Goal: Communication & Community: Answer question/provide support

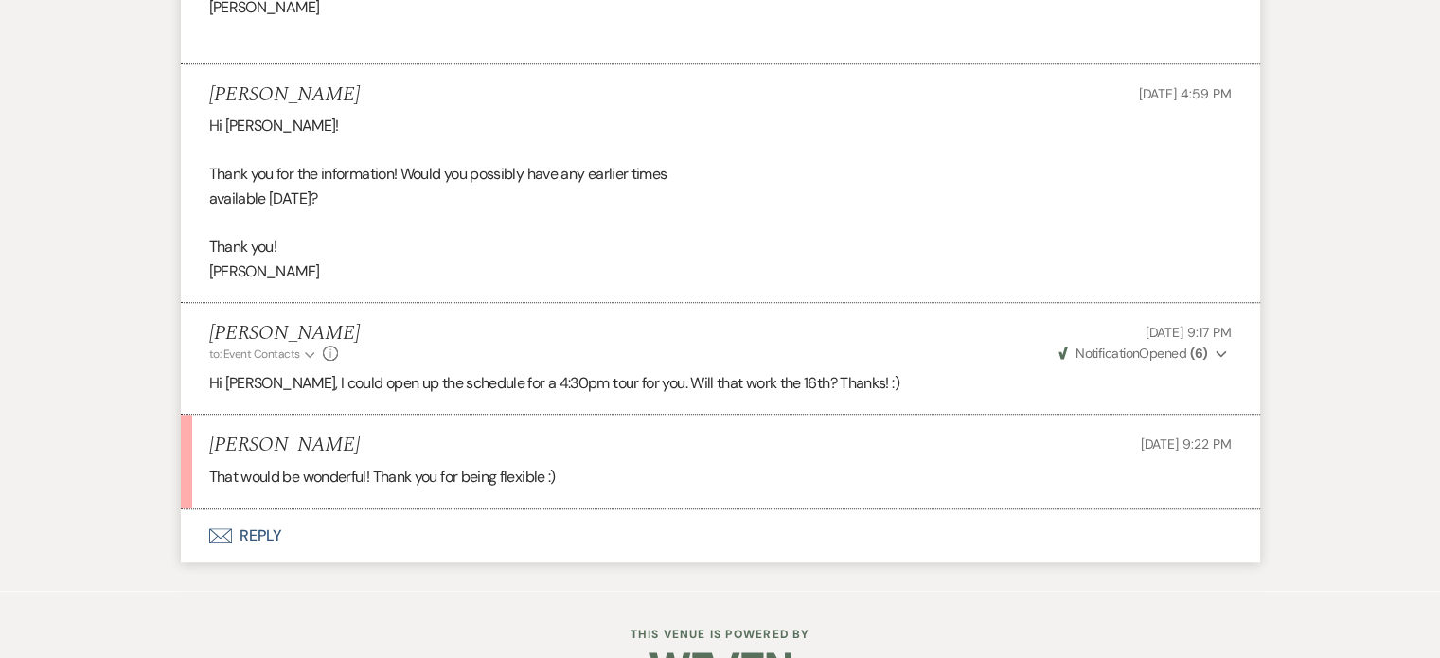
scroll to position [1564, 0]
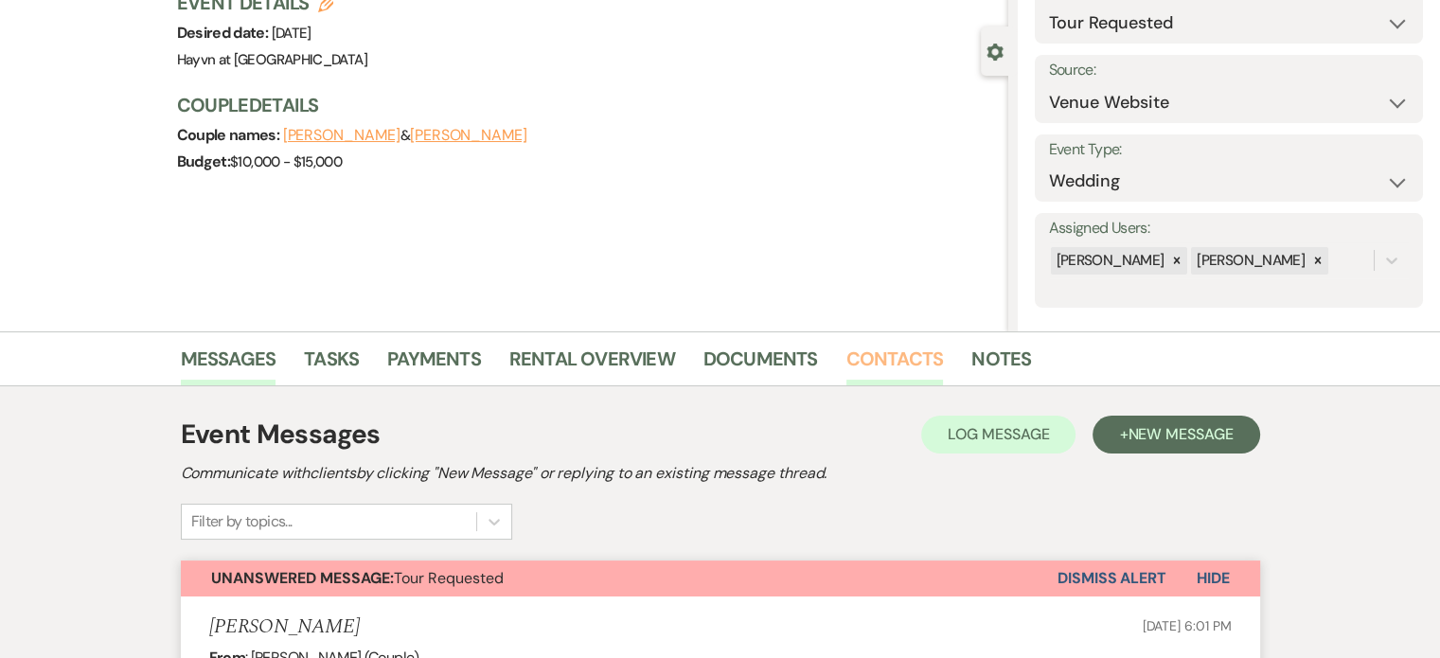
click at [886, 363] on link "Contacts" at bounding box center [895, 365] width 98 height 42
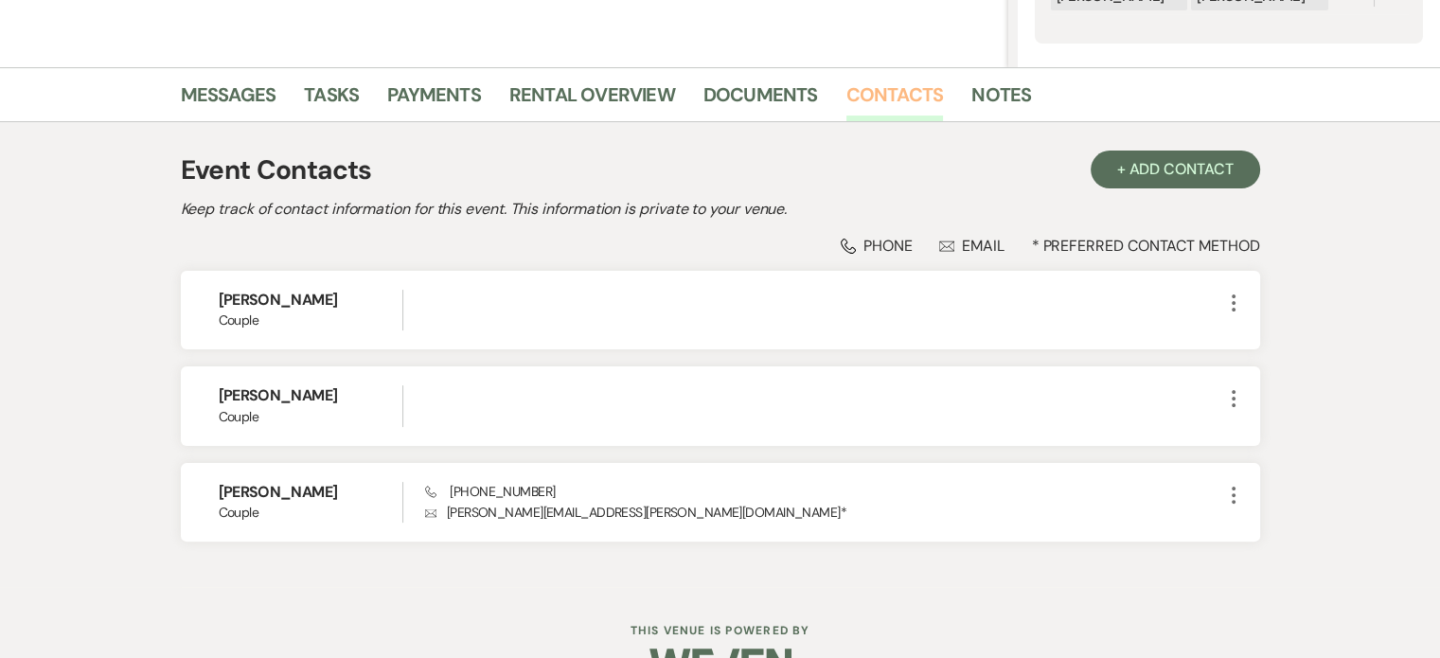
scroll to position [458, 0]
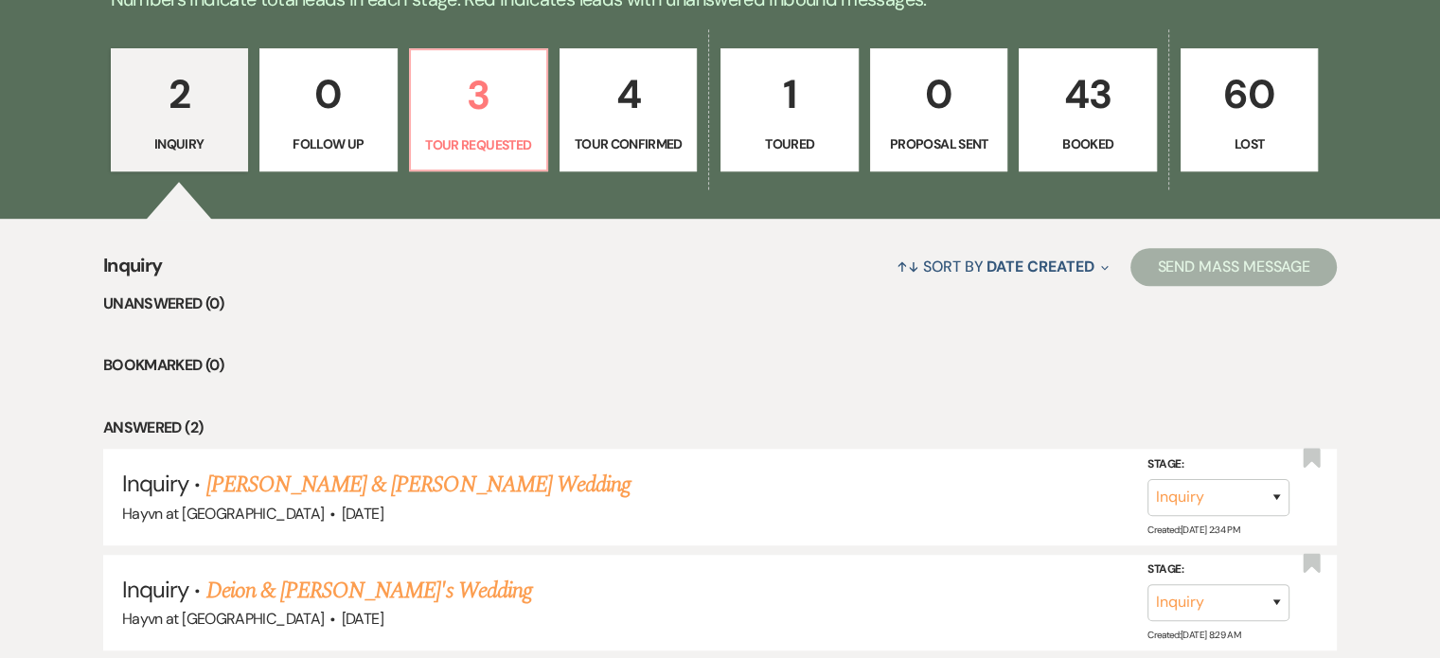
scroll to position [1228, 0]
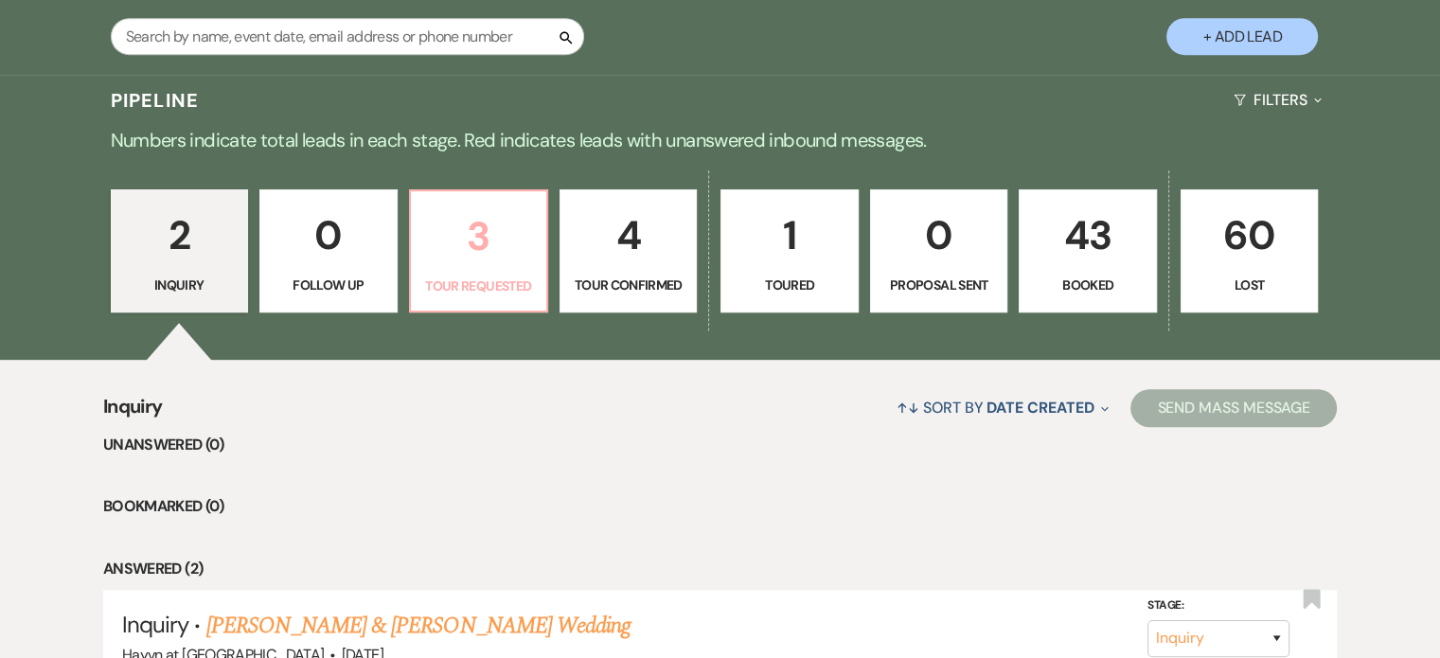
click at [473, 253] on p "3" at bounding box center [478, 236] width 113 height 63
select select "2"
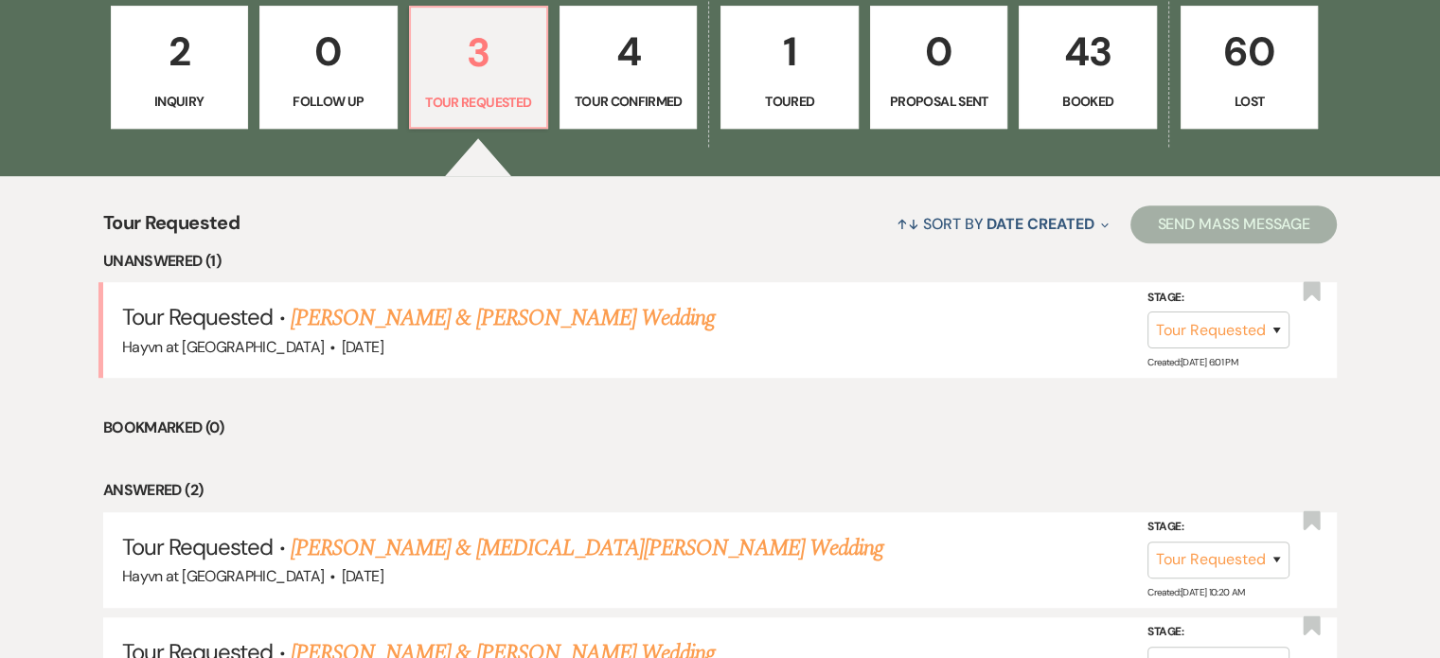
scroll to position [1228, 0]
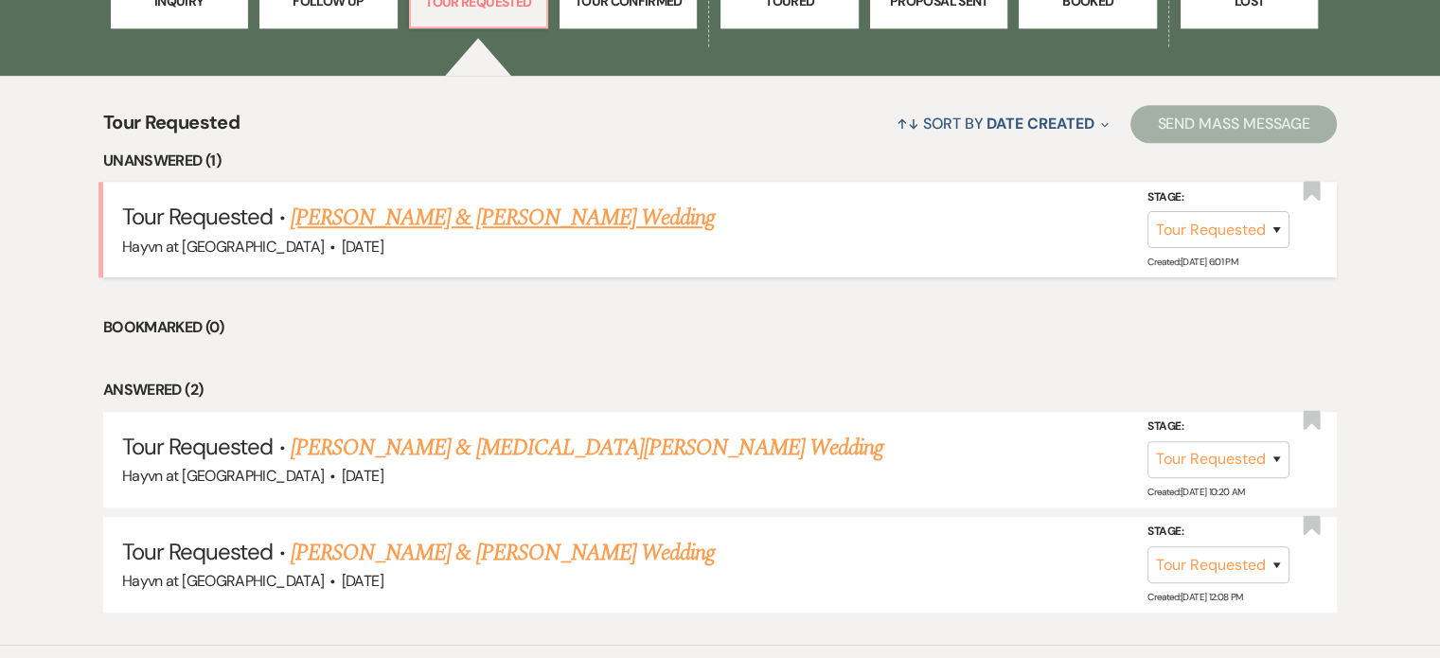
click at [485, 215] on link "[PERSON_NAME] & [PERSON_NAME] Wedding" at bounding box center [503, 218] width 424 height 34
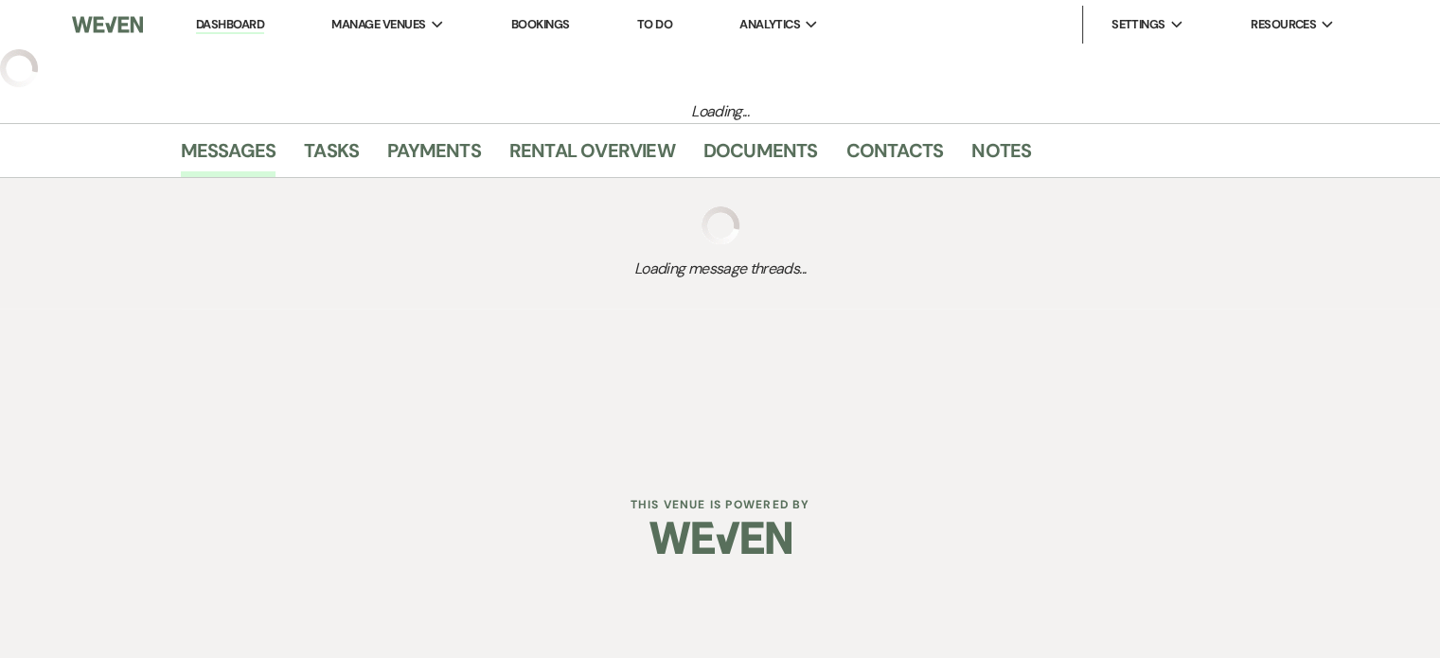
select select "2"
select select "5"
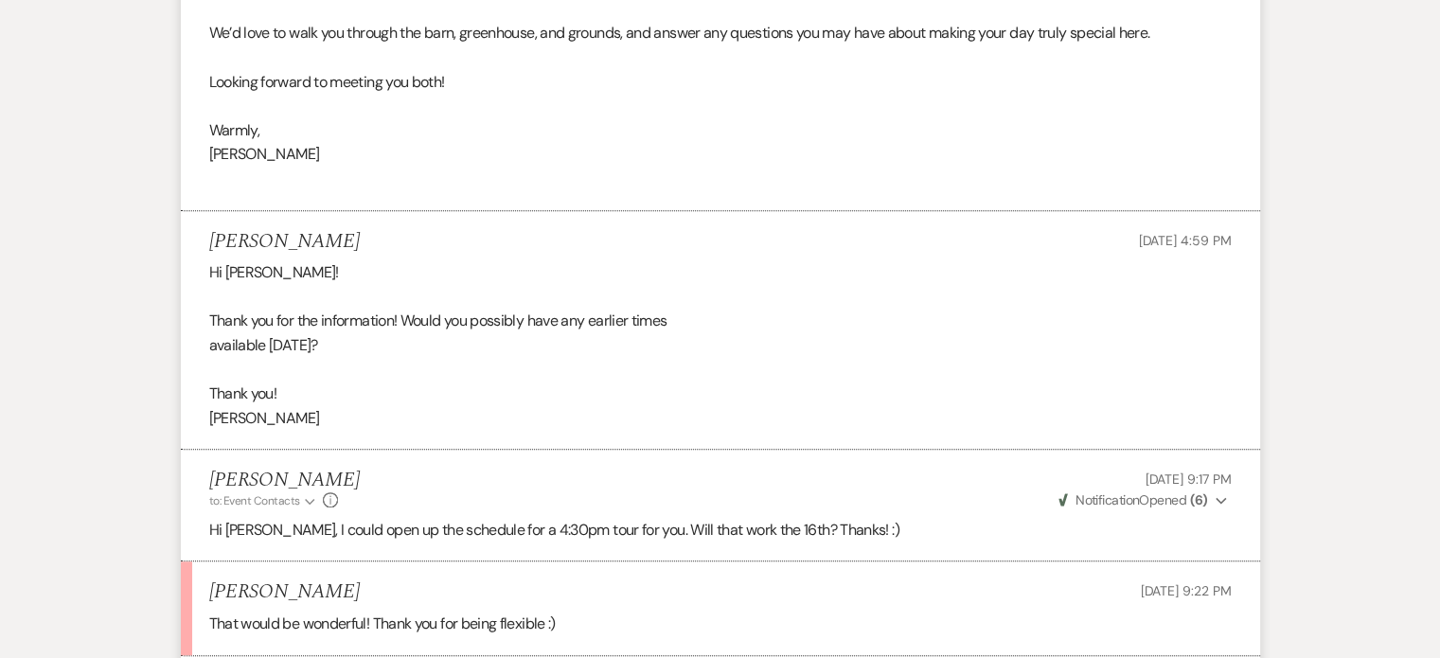
scroll to position [1564, 0]
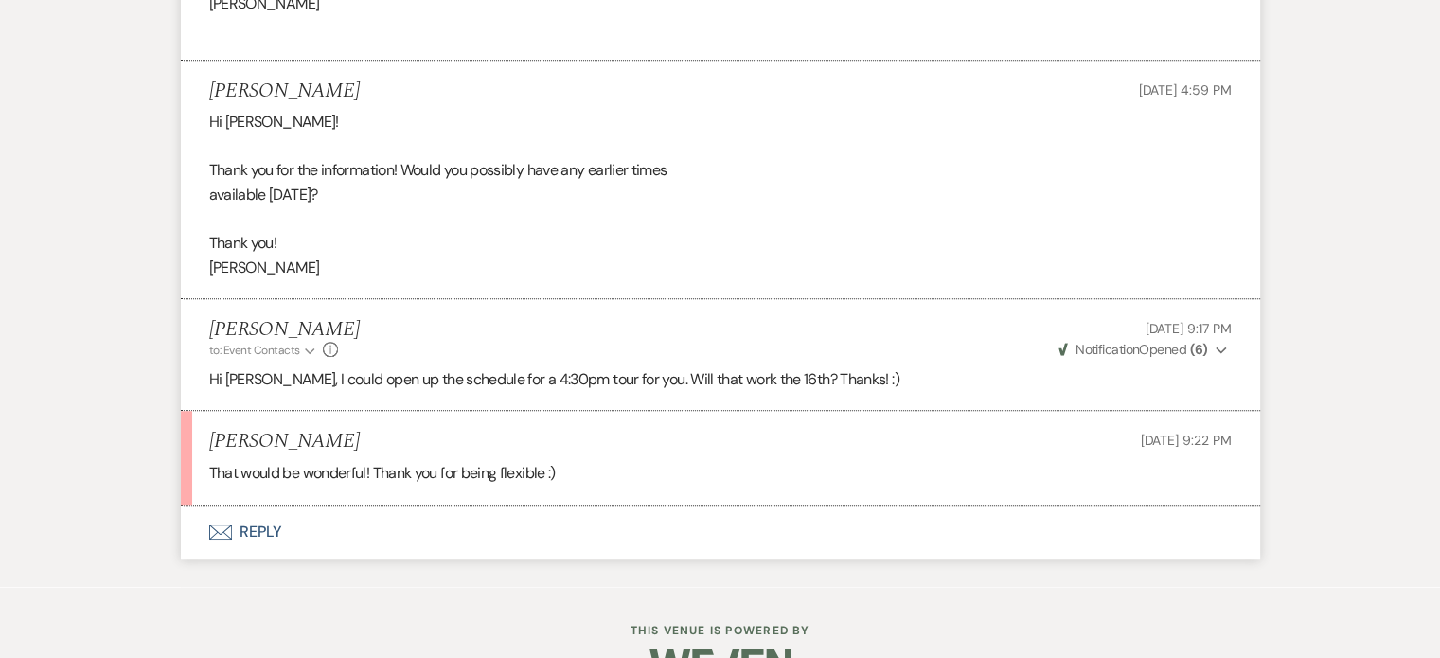
click at [261, 506] on button "Envelope Reply" at bounding box center [720, 532] width 1079 height 53
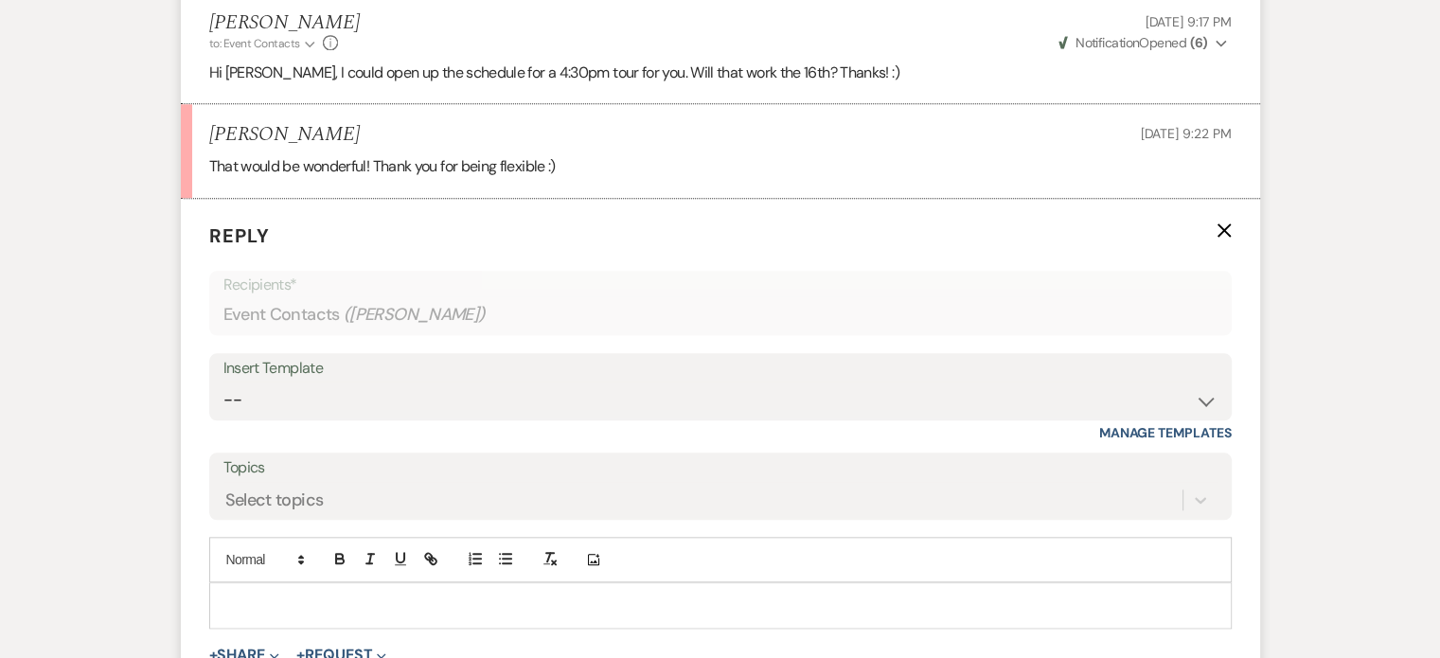
scroll to position [1886, 0]
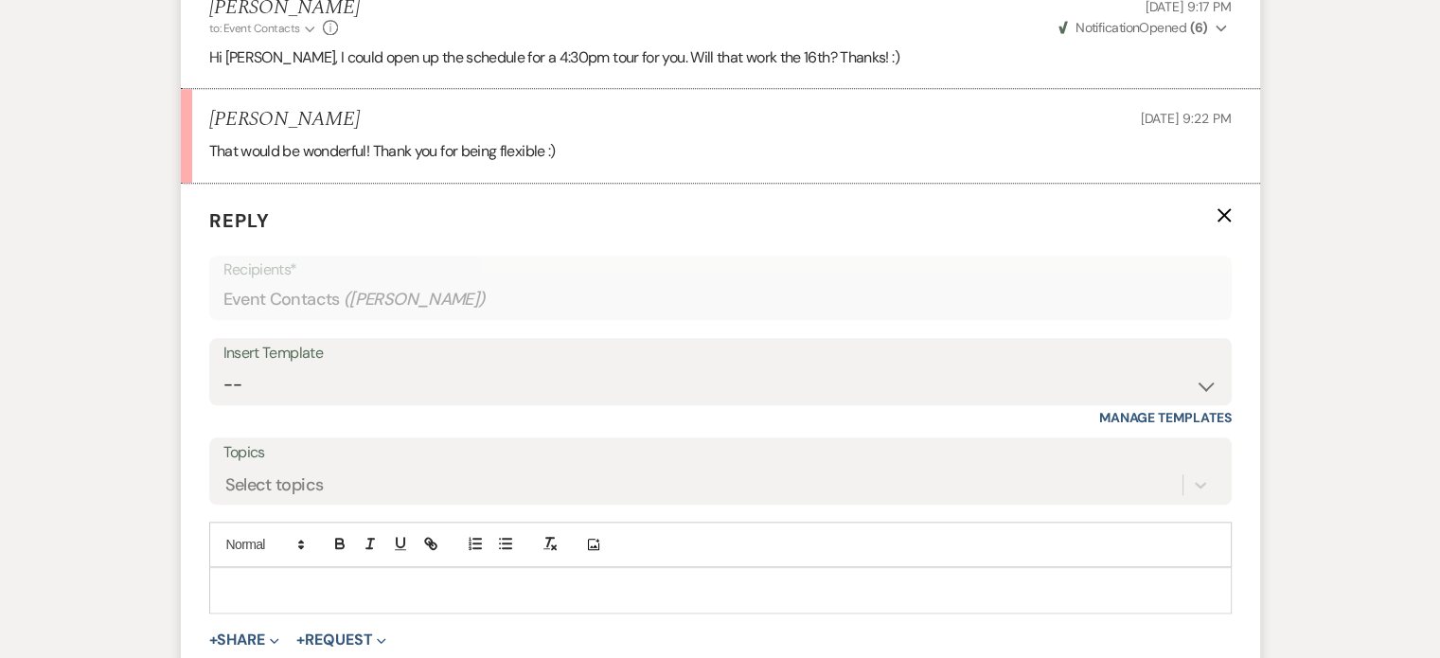
click at [266, 579] on p at bounding box center [720, 589] width 992 height 21
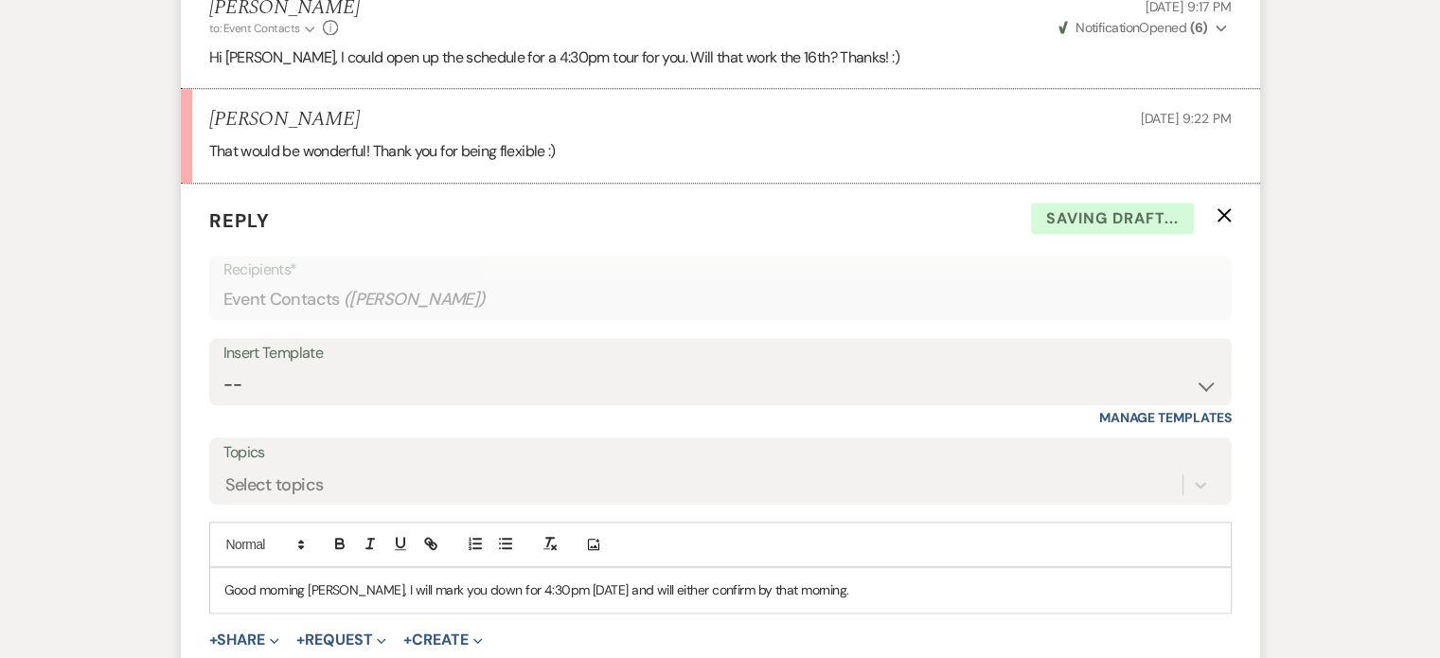
click at [685, 579] on p "Good morning [PERSON_NAME], I will mark you down for 4:30pm [DATE] and will eit…" at bounding box center [720, 589] width 992 height 21
click at [701, 579] on p "Good morning [PERSON_NAME], I will mark you down for 4:30pm [DATE] and will con…" at bounding box center [720, 589] width 992 height 21
click at [892, 579] on p "Good morning [PERSON_NAME], I will mark you down for 4:30pm [DATE] and will con…" at bounding box center [720, 589] width 992 height 21
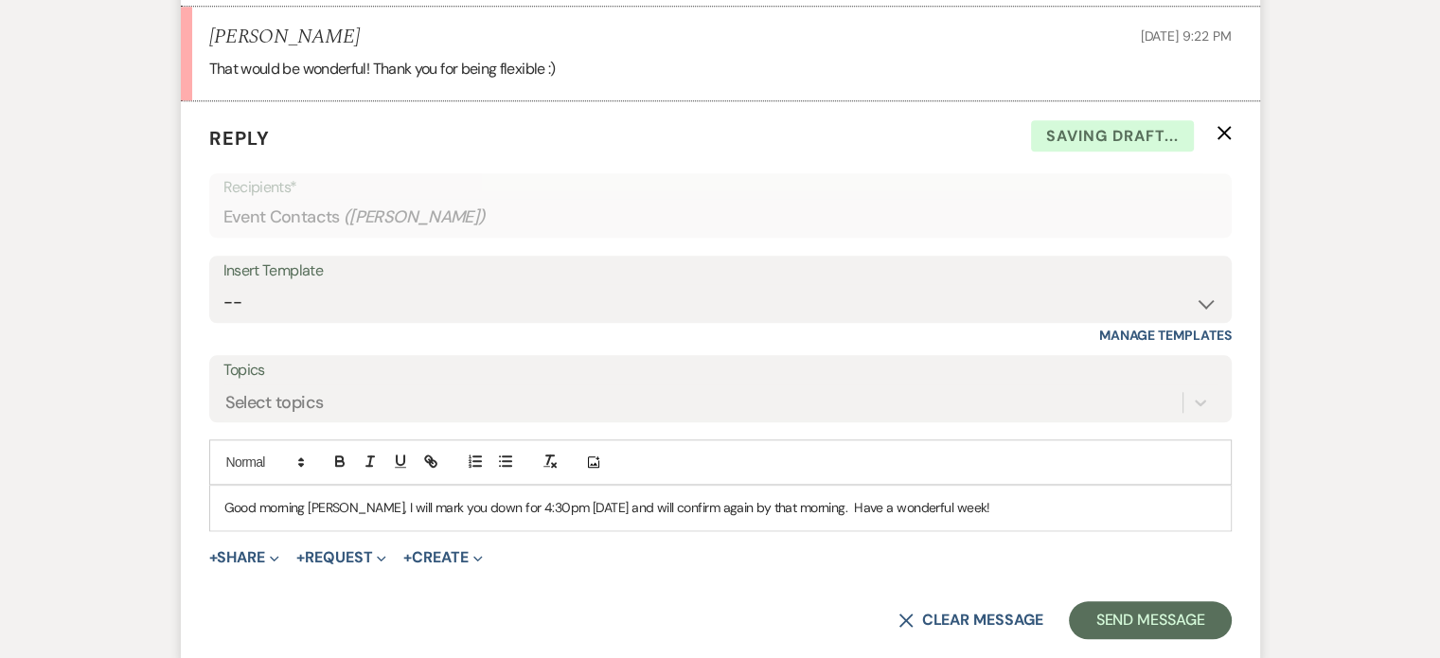
scroll to position [2075, 0]
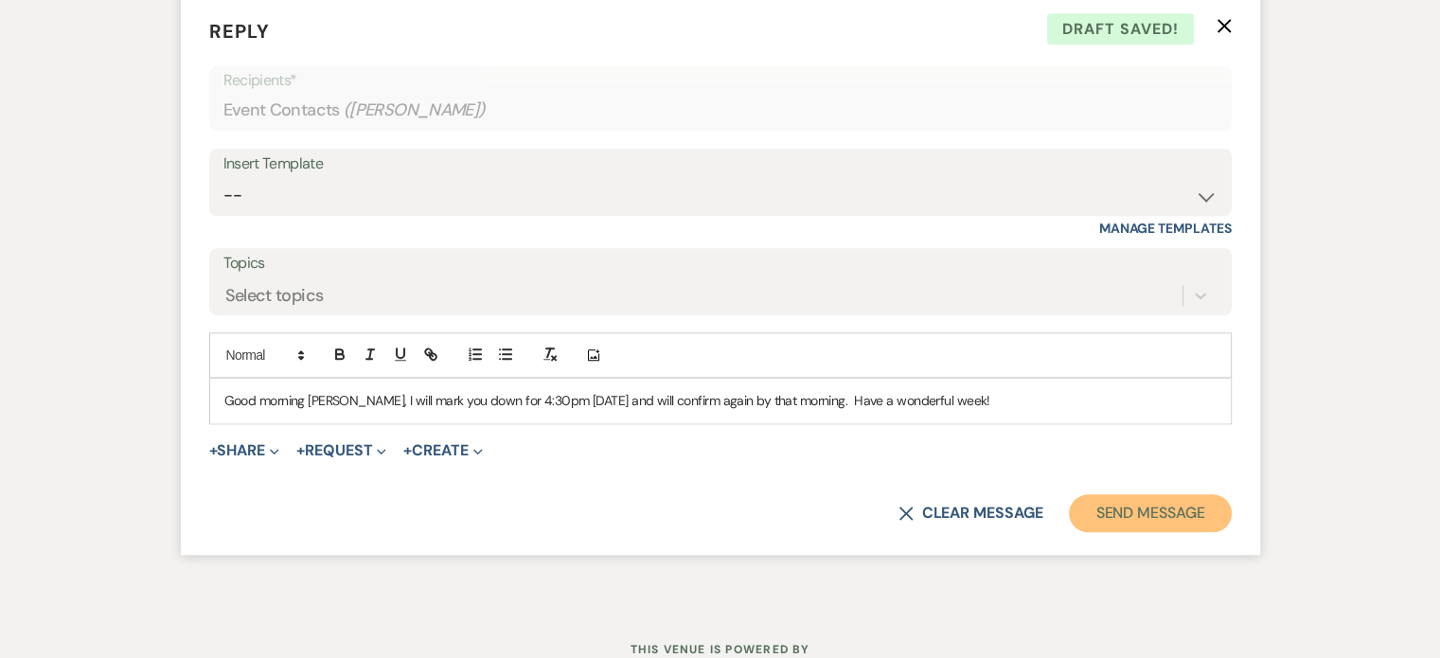
click at [1192, 494] on button "Send Message" at bounding box center [1150, 513] width 162 height 38
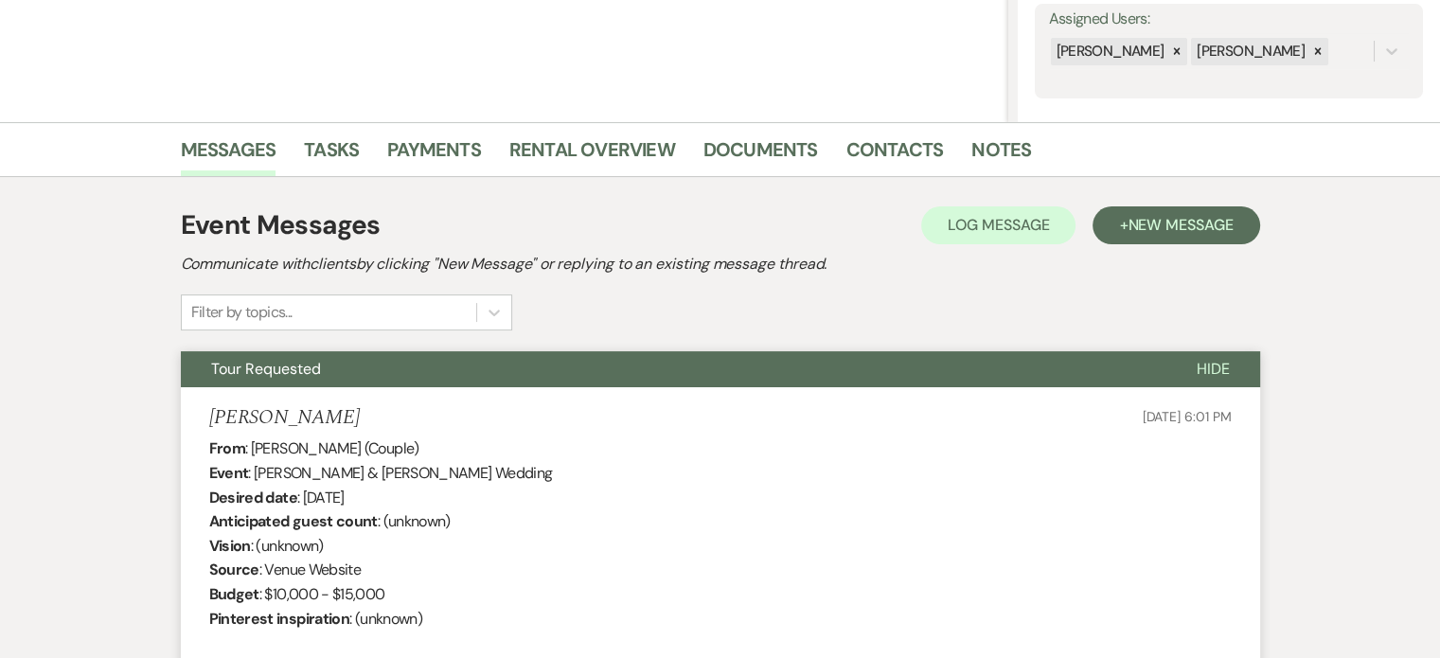
scroll to position [473, 0]
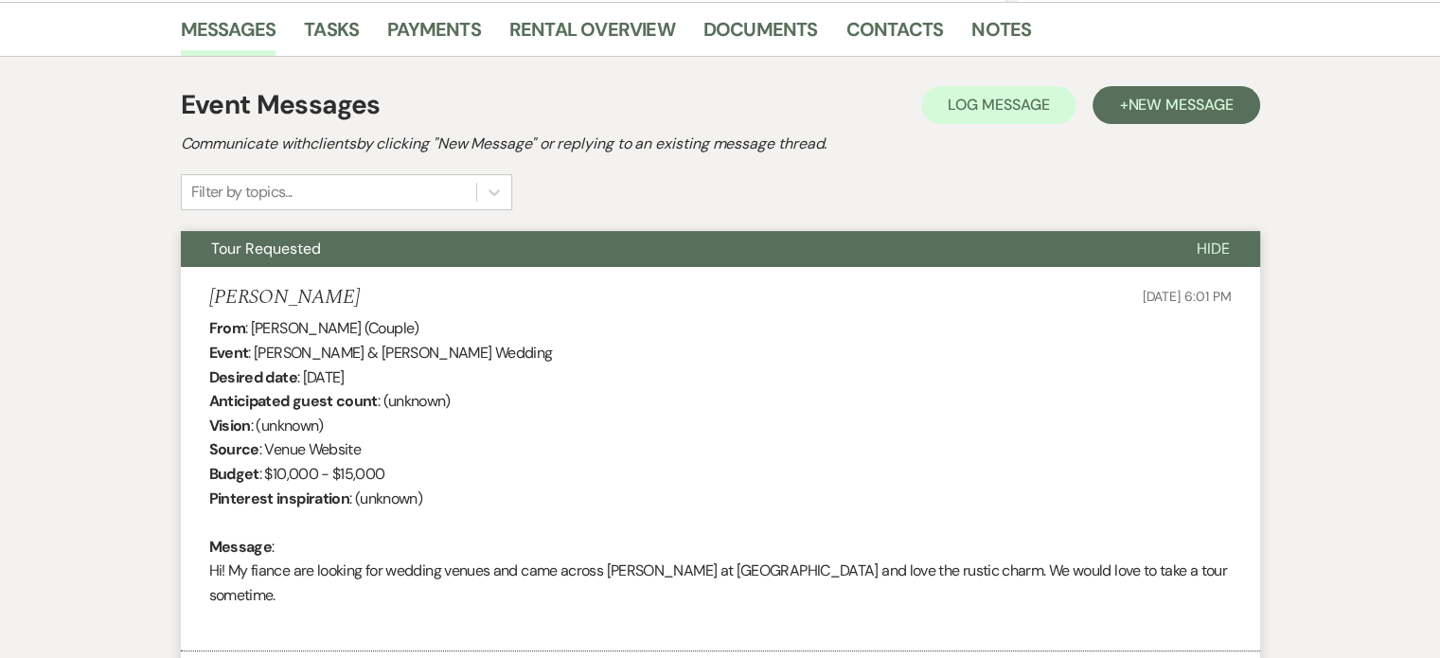
drag, startPoint x: 356, startPoint y: 292, endPoint x: 206, endPoint y: 293, distance: 149.6
click at [205, 292] on li "[PERSON_NAME] [DATE] 6:01 PM From : [PERSON_NAME] (Couple) Event : [PERSON_NAME…" at bounding box center [720, 459] width 1079 height 384
copy h5 "[PERSON_NAME]"
drag, startPoint x: 333, startPoint y: 327, endPoint x: 291, endPoint y: 352, distance: 49.7
click at [308, 345] on div "From : [PERSON_NAME] (Couple) Event : [PERSON_NAME] & [PERSON_NAME] Wedding Des…" at bounding box center [720, 473] width 1023 height 315
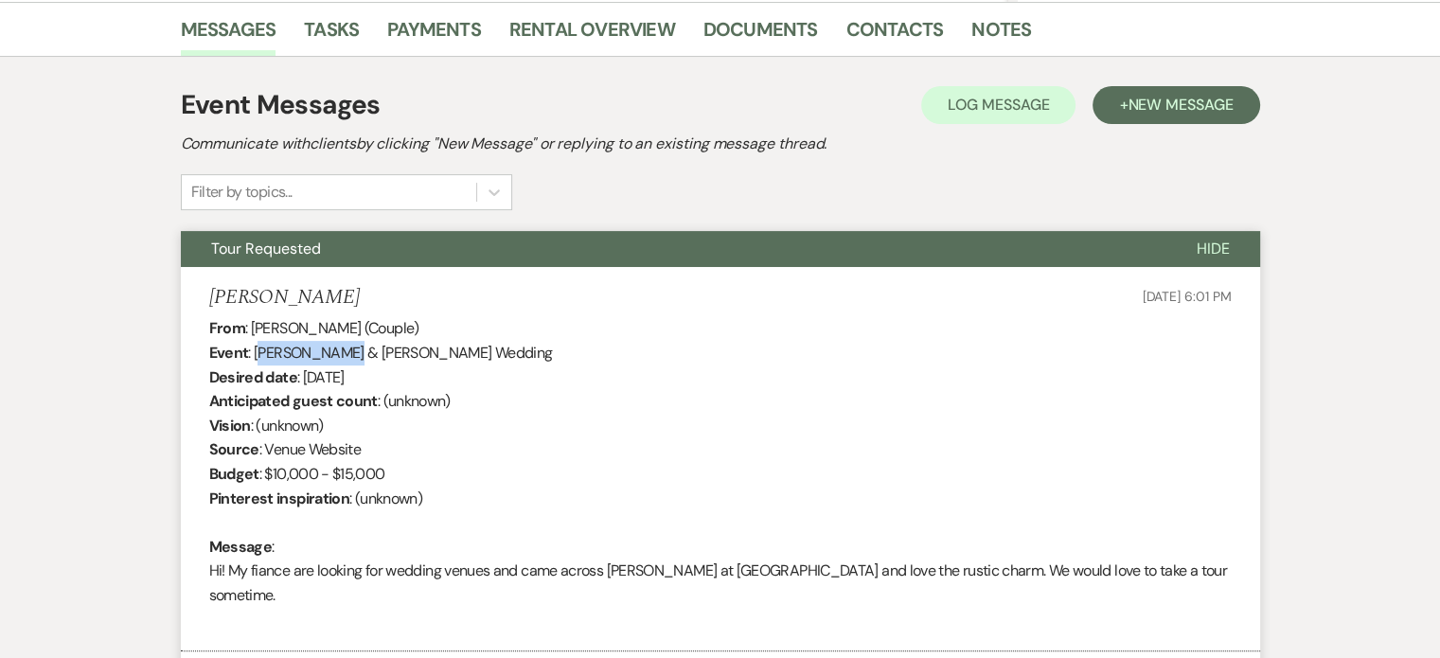
drag, startPoint x: 352, startPoint y: 355, endPoint x: 258, endPoint y: 350, distance: 94.8
click at [258, 350] on div "From : [PERSON_NAME] (Couple) Event : [PERSON_NAME] & [PERSON_NAME] Wedding Des…" at bounding box center [720, 473] width 1023 height 315
copy div "[PERSON_NAME]"
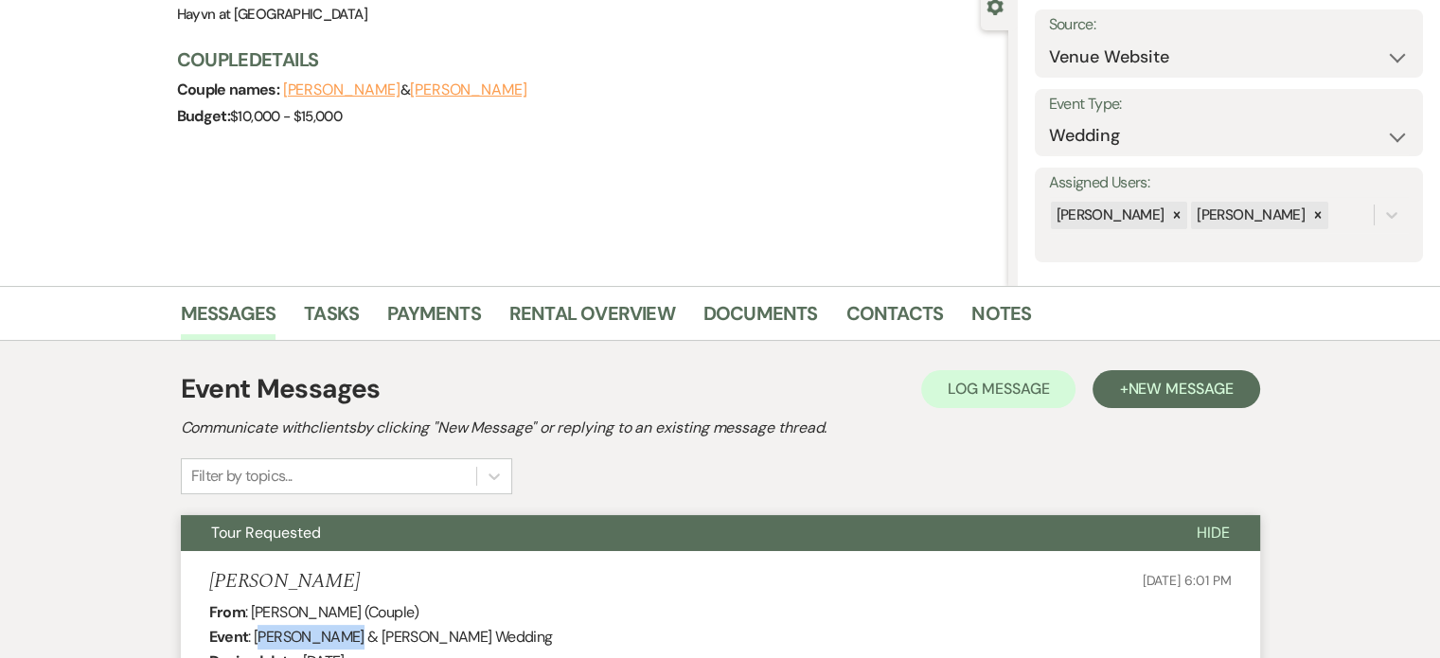
scroll to position [0, 0]
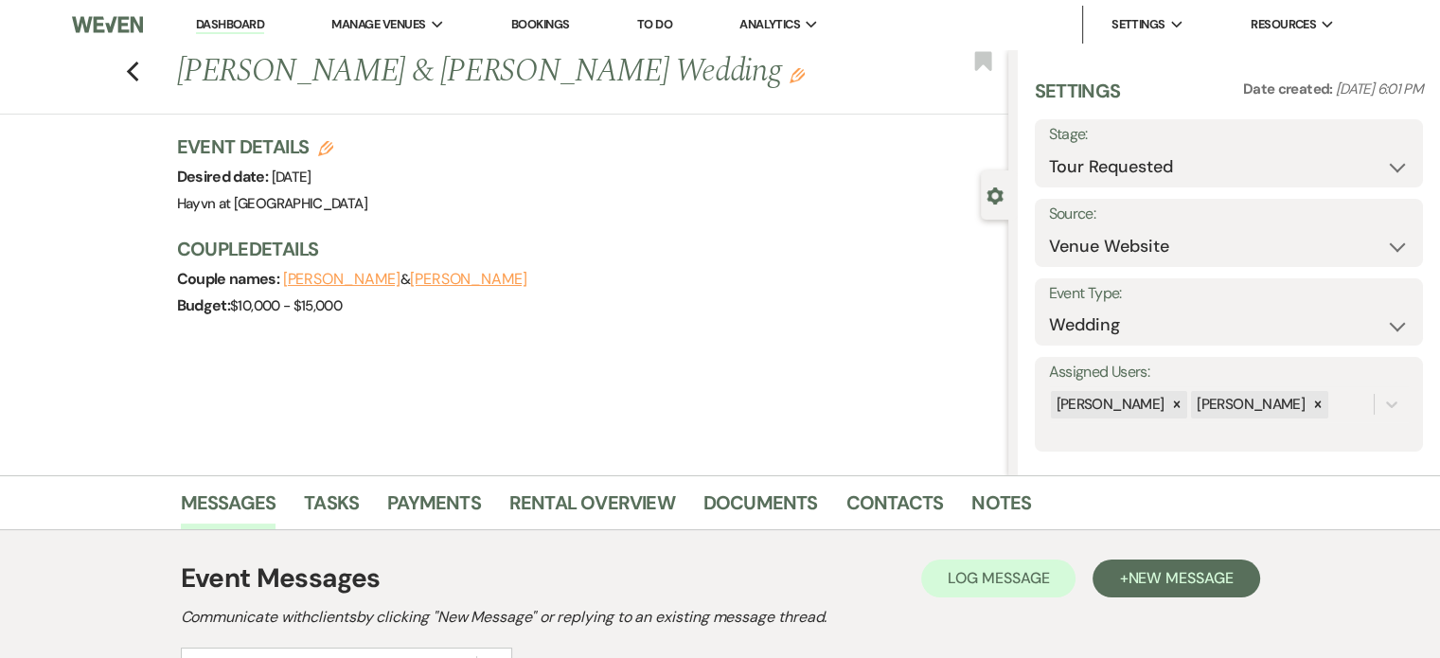
click at [109, 23] on img at bounding box center [107, 25] width 71 height 40
